Goal: Information Seeking & Learning: Find specific fact

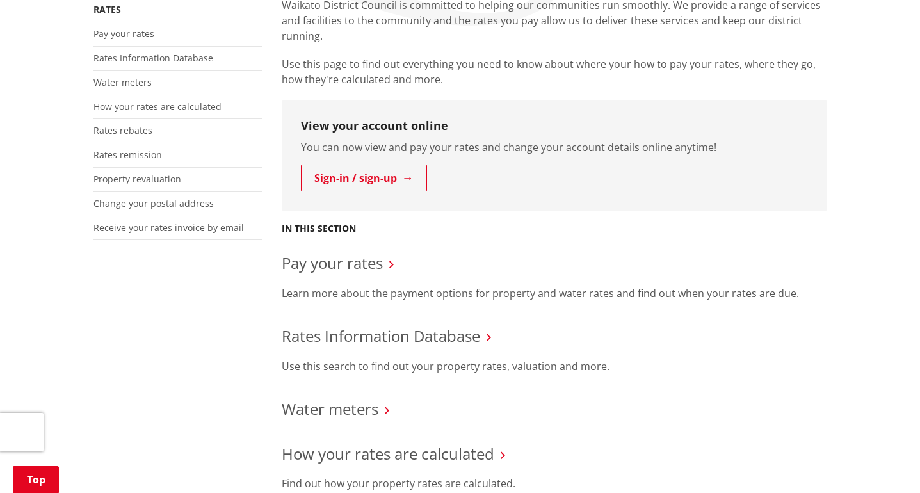
scroll to position [384, 0]
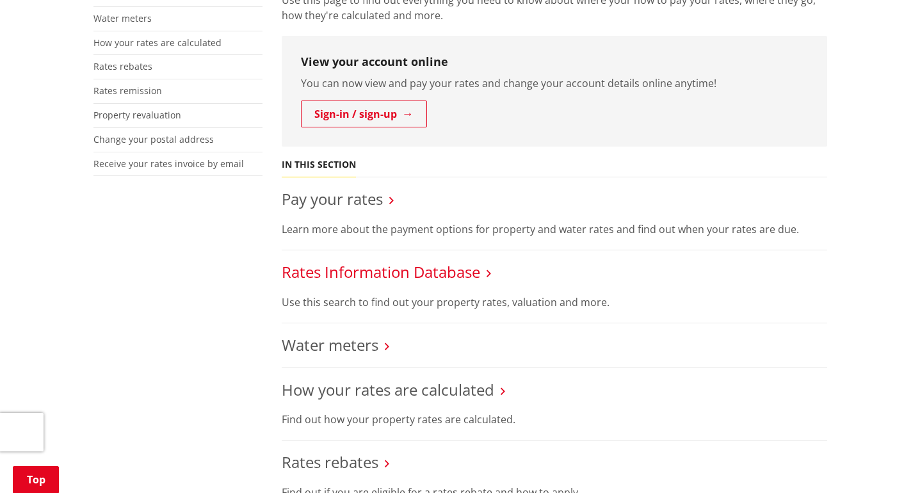
click at [377, 261] on link "Rates Information Database" at bounding box center [381, 271] width 198 height 21
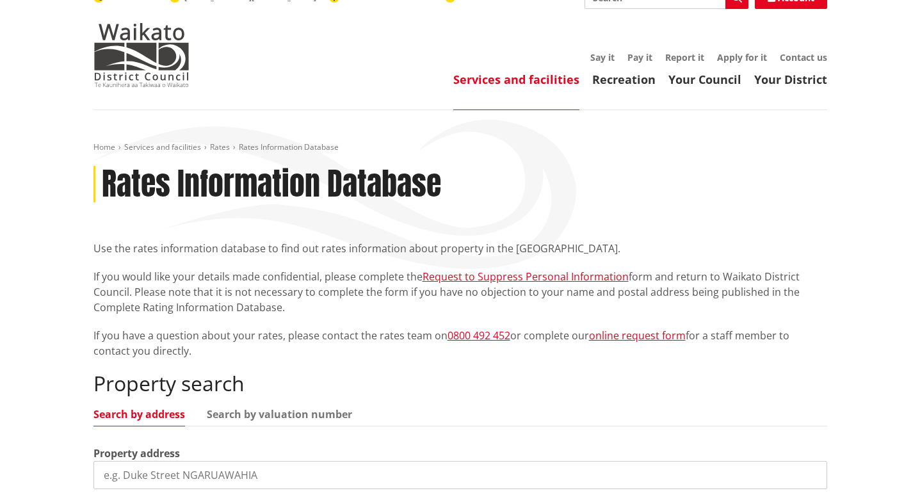
scroll to position [256, 0]
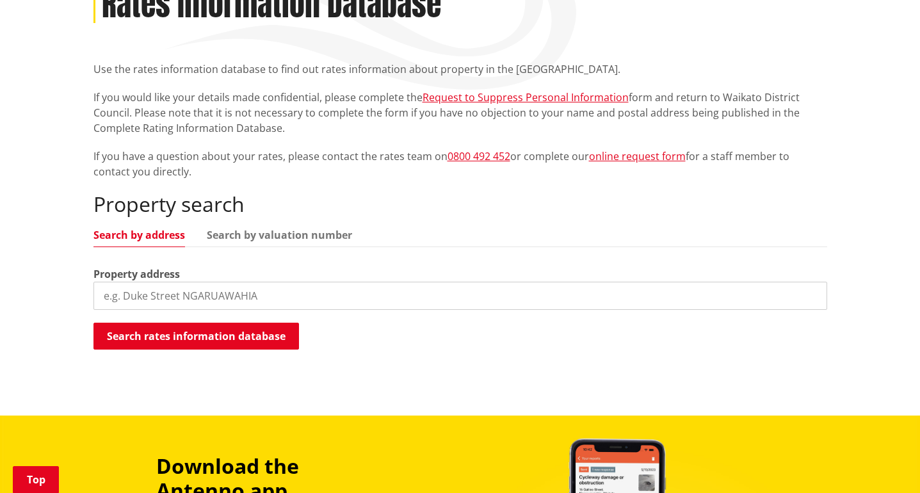
click at [222, 282] on input "search" at bounding box center [460, 296] width 734 height 28
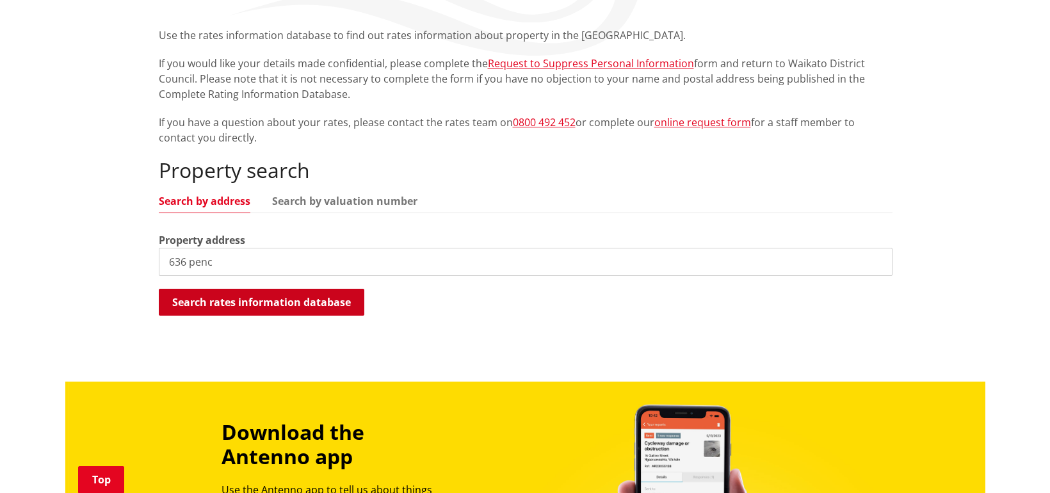
scroll to position [320, 0]
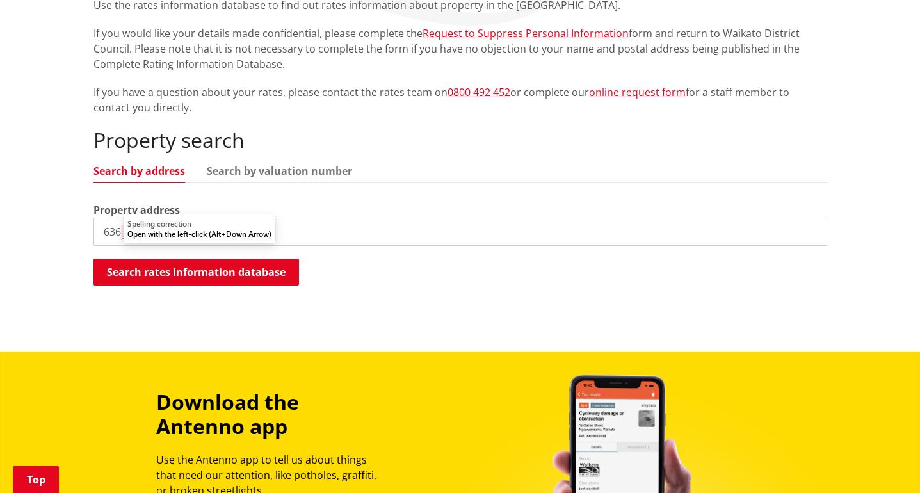
click at [199, 218] on input "636 penc" at bounding box center [460, 232] width 734 height 28
drag, startPoint x: 158, startPoint y: 208, endPoint x: 65, endPoint y: 199, distance: 93.3
click at [46, 220] on div "Home Services and facilities Rates Rates Information Database Rates Information…" at bounding box center [460, 109] width 920 height 485
click at [252, 166] on link "Search by valuation number" at bounding box center [279, 171] width 145 height 10
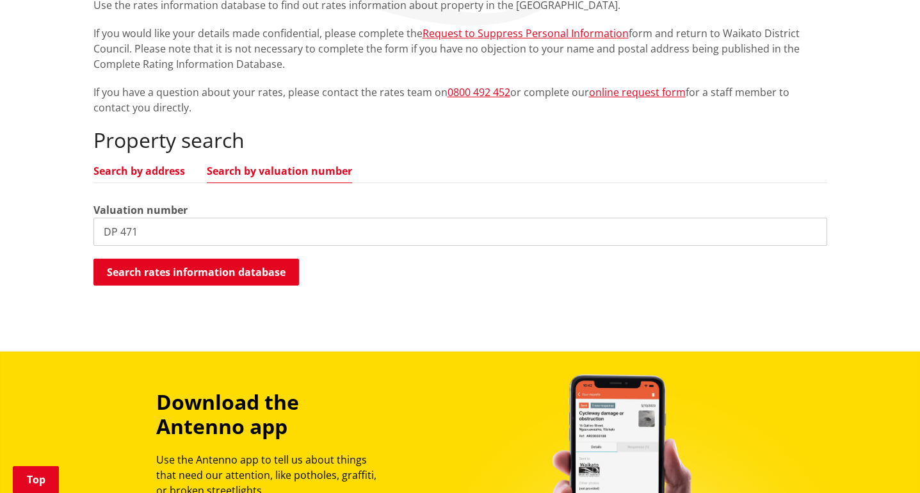
click at [142, 166] on link "Search by address" at bounding box center [139, 171] width 92 height 10
drag, startPoint x: 164, startPoint y: 217, endPoint x: 38, endPoint y: 209, distance: 125.7
click at [38, 209] on div "Home Services and facilities Rates Rates Information Database Rates Information…" at bounding box center [460, 109] width 920 height 485
drag, startPoint x: 209, startPoint y: 211, endPoint x: 22, endPoint y: 222, distance: 187.3
click at [22, 222] on div "Home Services and facilities Rates Rates Information Database Rates Information…" at bounding box center [460, 109] width 920 height 485
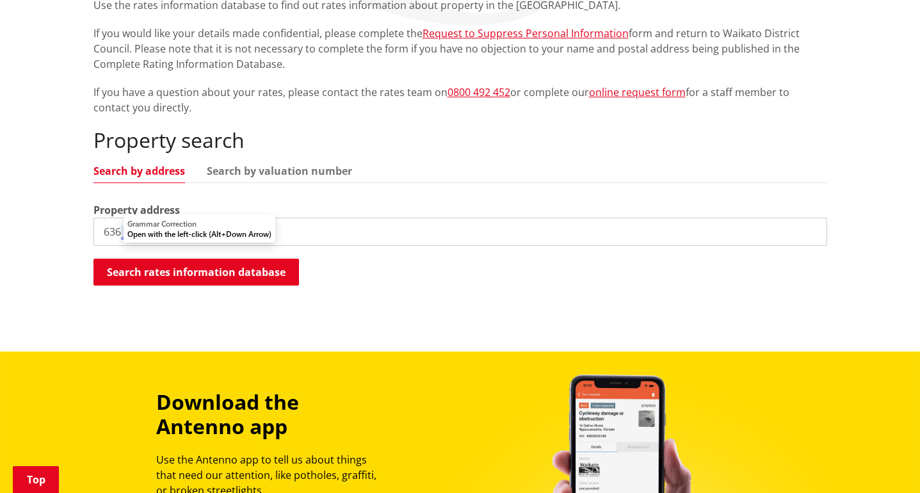
drag, startPoint x: 119, startPoint y: 209, endPoint x: 112, endPoint y: 209, distance: 7.1
click at [112, 218] on input "636 pen" at bounding box center [460, 232] width 734 height 28
click at [131, 218] on input "638 pencarrow" at bounding box center [460, 232] width 734 height 28
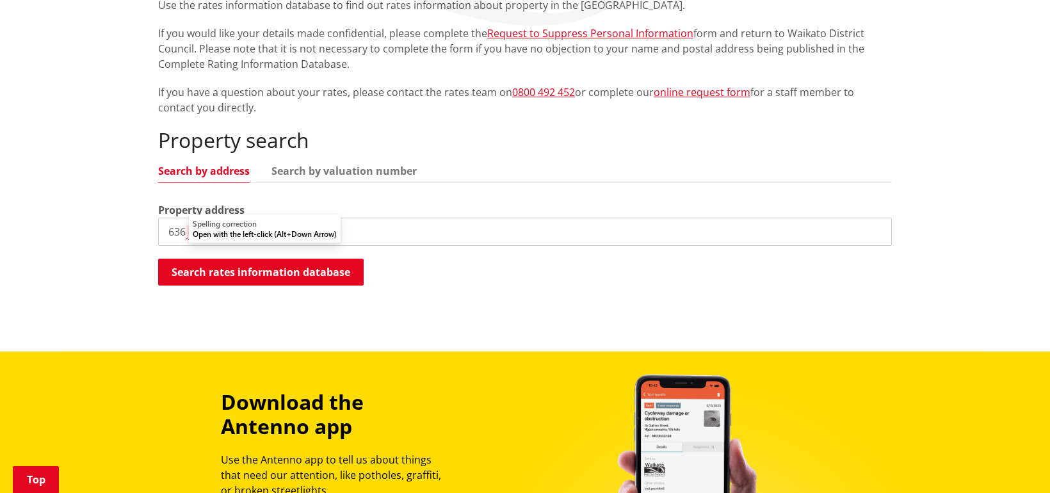
click at [394, 218] on input "636 Pencarrow" at bounding box center [525, 232] width 734 height 28
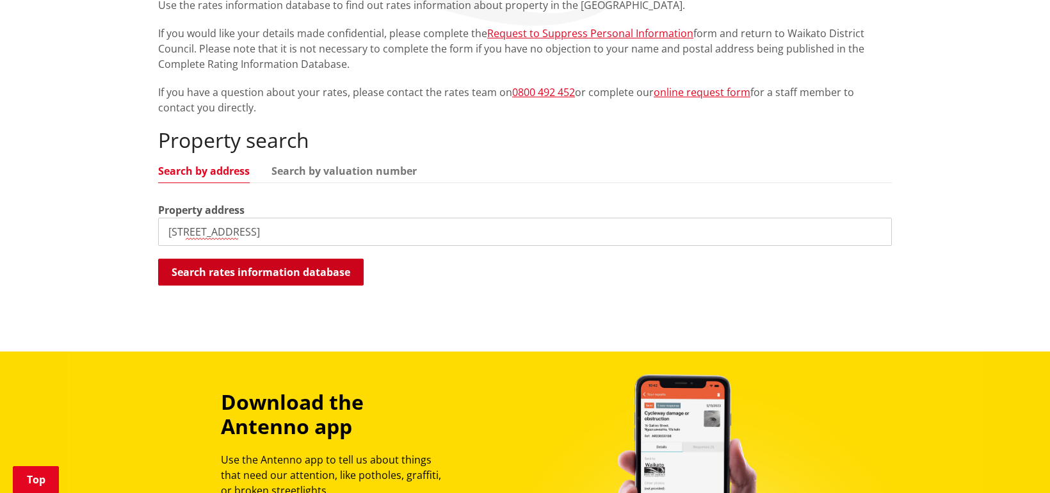
type input "636 Pencarrow Road"
click at [302, 259] on button "Search rates information database" at bounding box center [261, 272] width 206 height 27
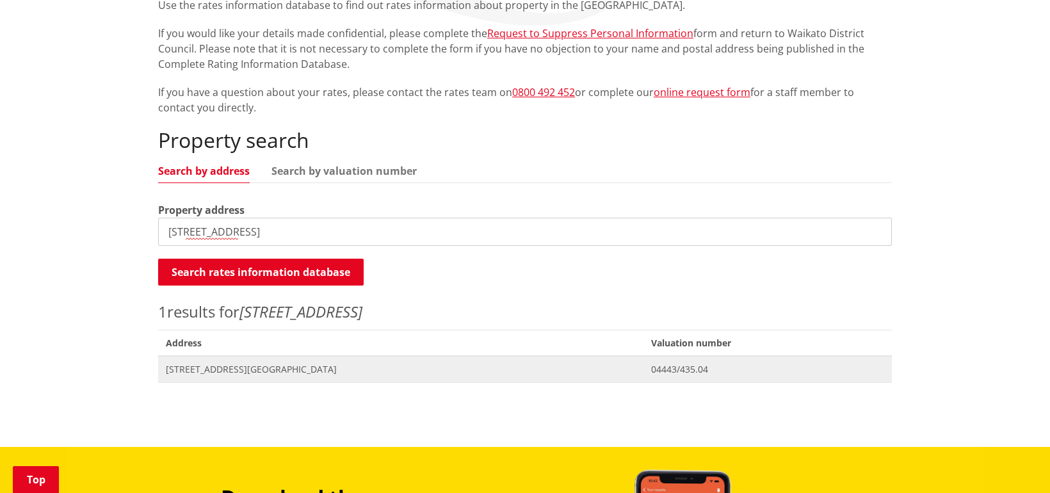
click at [176, 363] on span "[STREET_ADDRESS][GEOGRAPHIC_DATA]" at bounding box center [401, 369] width 470 height 13
